Goal: Information Seeking & Learning: Learn about a topic

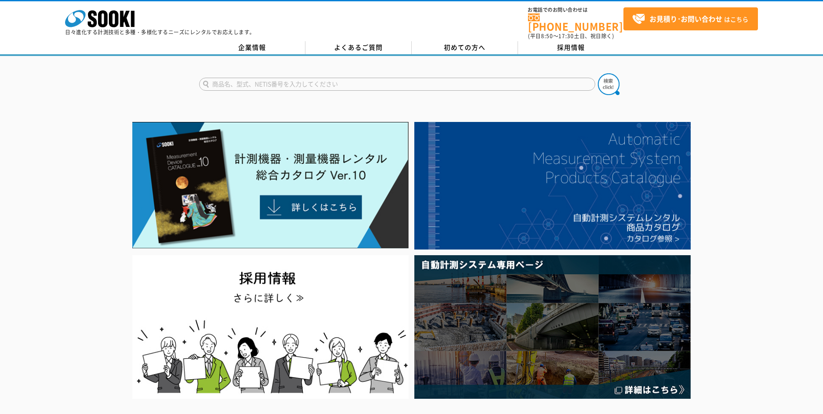
click at [317, 79] on input "text" at bounding box center [397, 84] width 396 height 13
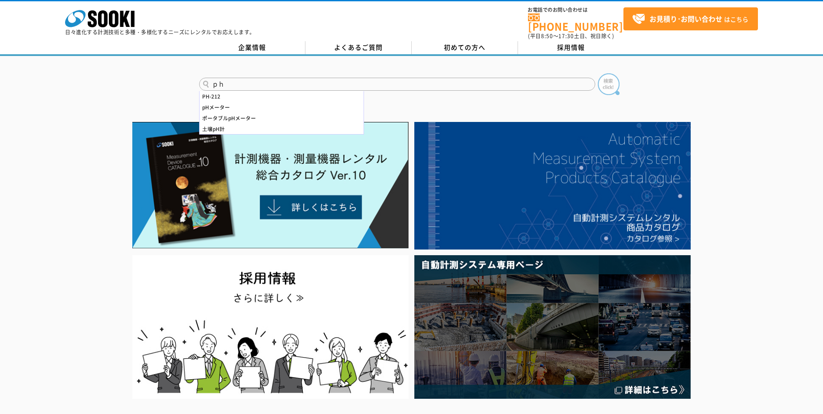
type input "ｐｈ"
click at [613, 83] on img at bounding box center [609, 84] width 22 height 22
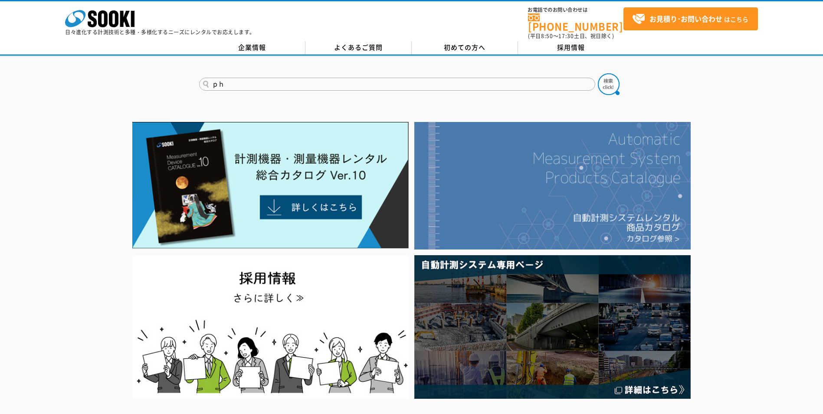
click at [633, 200] on img at bounding box center [552, 185] width 276 height 127
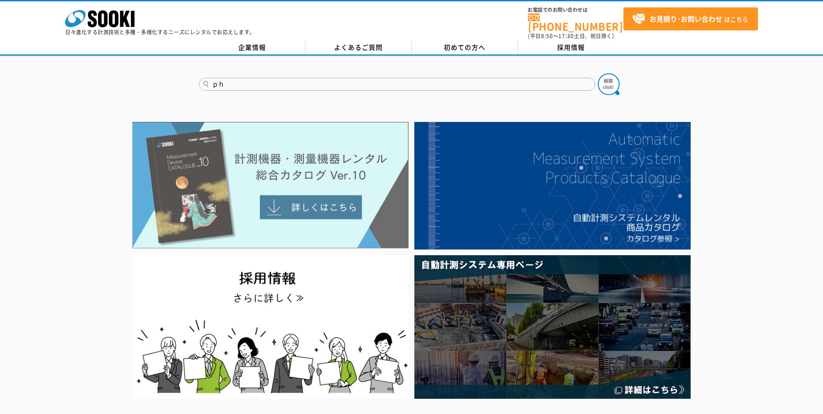
click at [217, 202] on img at bounding box center [270, 185] width 276 height 127
